Goal: Navigation & Orientation: Find specific page/section

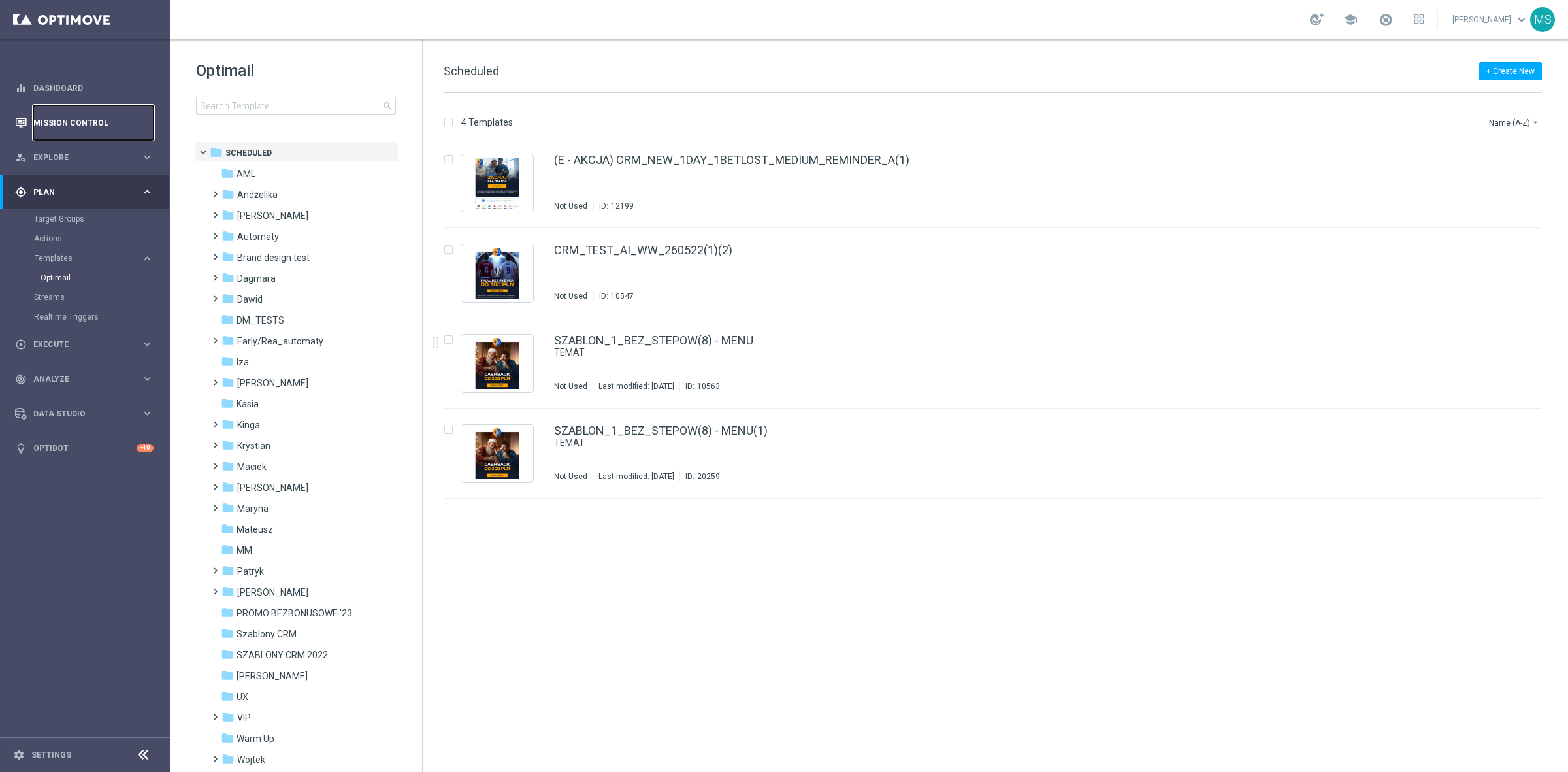
click at [74, 128] on link "Mission Control" at bounding box center [93, 122] width 120 height 34
